Goal: Task Accomplishment & Management: Manage account settings

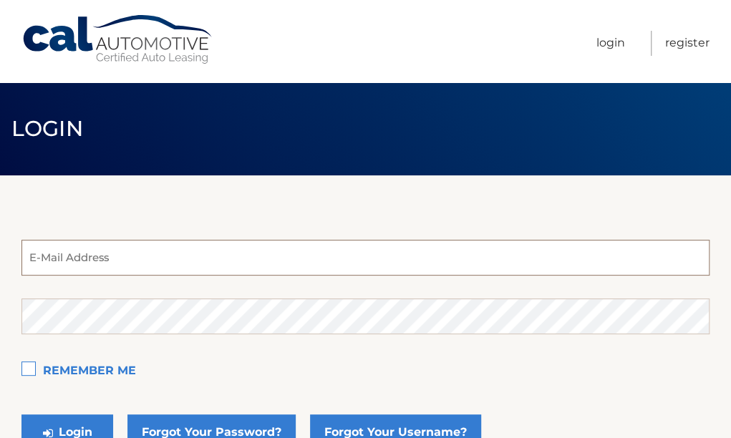
click at [171, 270] on input "email" at bounding box center [365, 258] width 688 height 36
type input "[EMAIL_ADDRESS][DOMAIN_NAME]"
click at [21, 415] on button "Login" at bounding box center [67, 433] width 92 height 36
click at [143, 267] on input "email" at bounding box center [365, 258] width 688 height 36
click at [21, 415] on button "Login" at bounding box center [67, 433] width 92 height 36
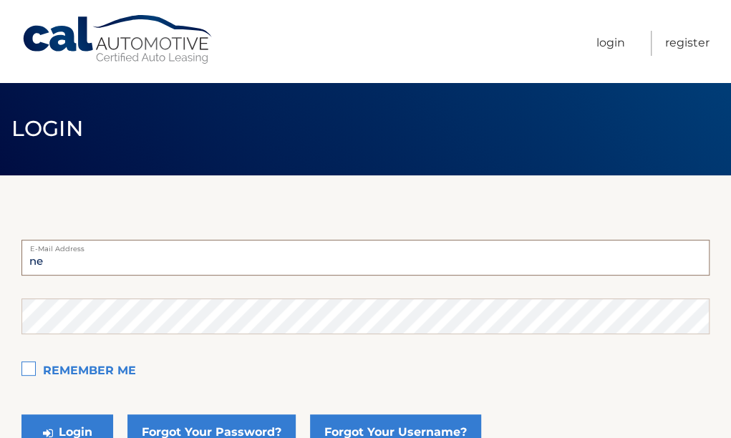
type input "nellynellyda@yahoo.com"
click at [21, 415] on button "Login" at bounding box center [67, 433] width 92 height 36
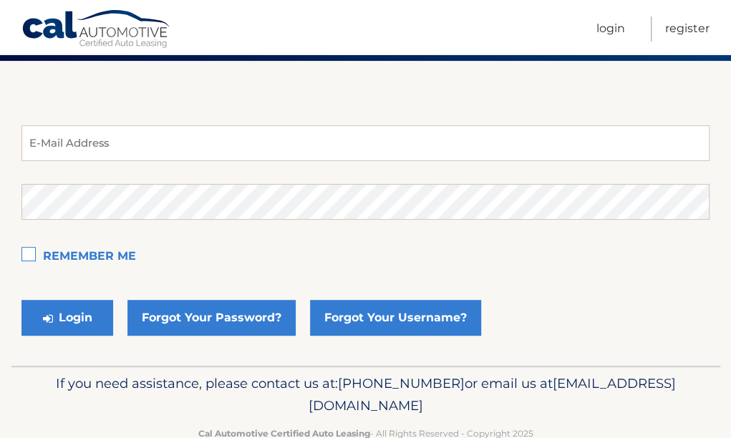
scroll to position [112, 0]
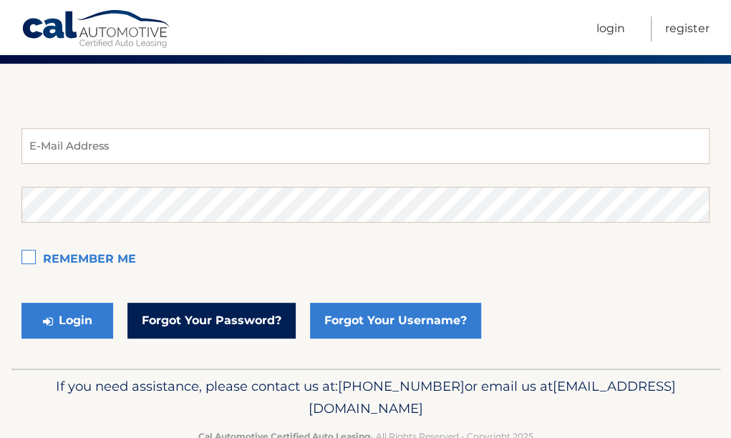
click at [239, 316] on link "Forgot Your Password?" at bounding box center [212, 321] width 168 height 36
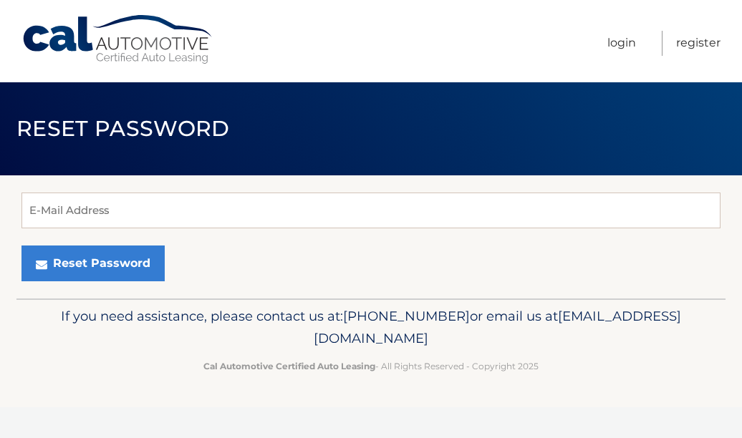
click at [161, 299] on div "If you need assistance, please contact us at: 609-807-3200 or email us at Custo…" at bounding box center [370, 339] width 709 height 80
